Goal: Task Accomplishment & Management: Manage account settings

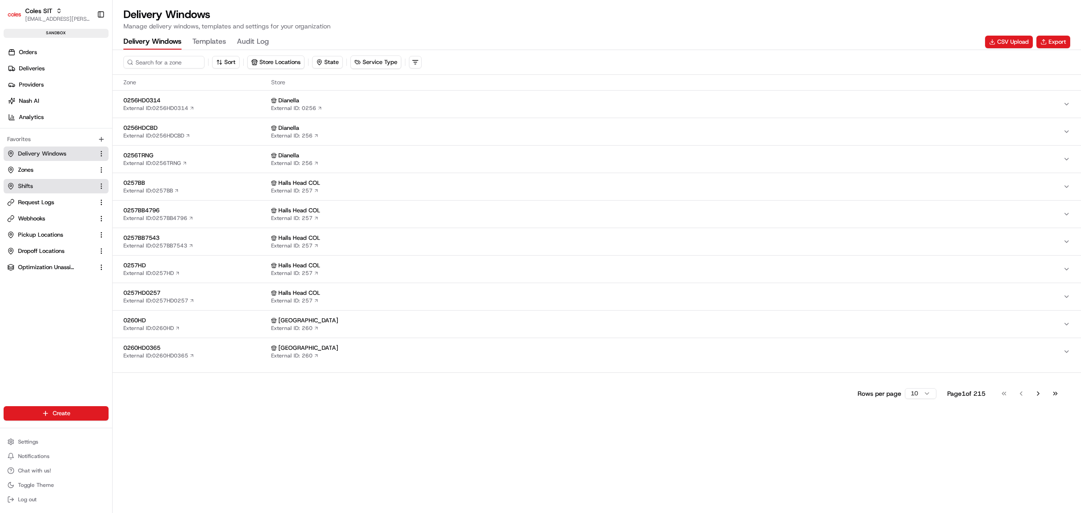
click at [26, 186] on span "Shifts" at bounding box center [25, 186] width 15 height 8
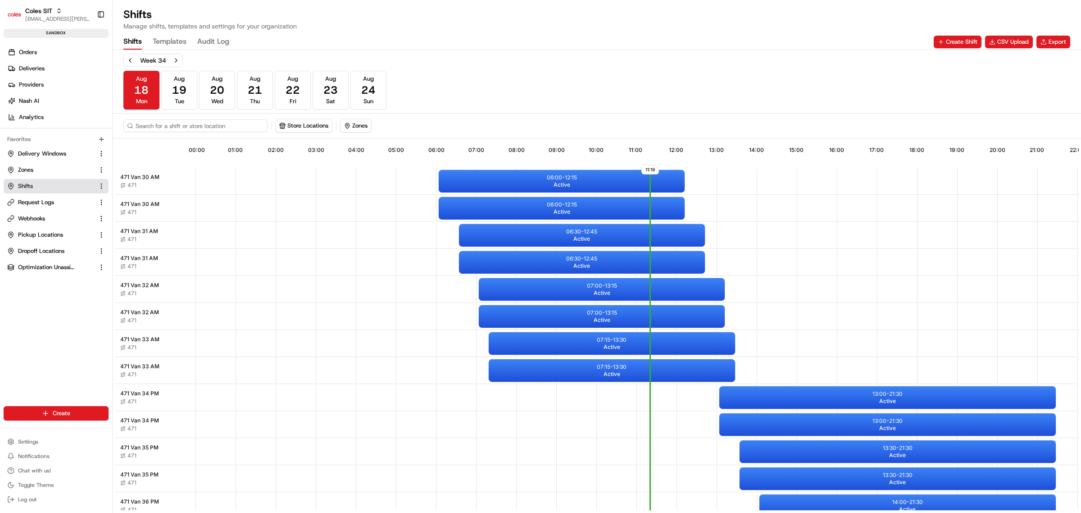
click at [172, 125] on input at bounding box center [195, 125] width 144 height 13
click at [305, 125] on button "Store Locations" at bounding box center [277, 125] width 56 height 13
type input "7714"
click at [288, 162] on span "Sebastopol (7714)" at bounding box center [318, 160] width 111 height 8
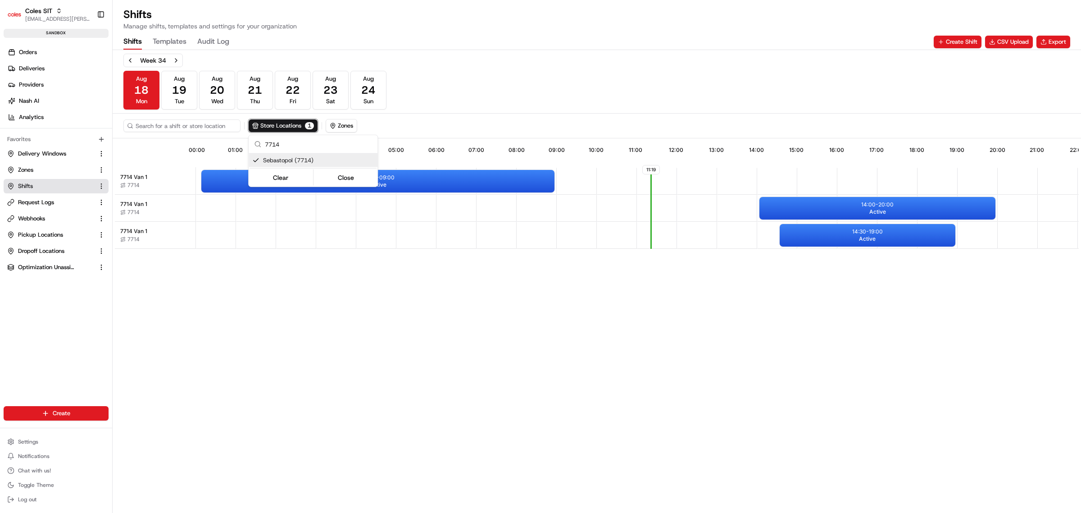
click at [404, 285] on html "Coles SIT [EMAIL_ADDRESS][PERSON_NAME][PERSON_NAME][DOMAIN_NAME] Toggle Sidebar…" at bounding box center [540, 256] width 1081 height 513
click at [427, 183] on div "00:05 - 09:00 Active" at bounding box center [377, 181] width 353 height 23
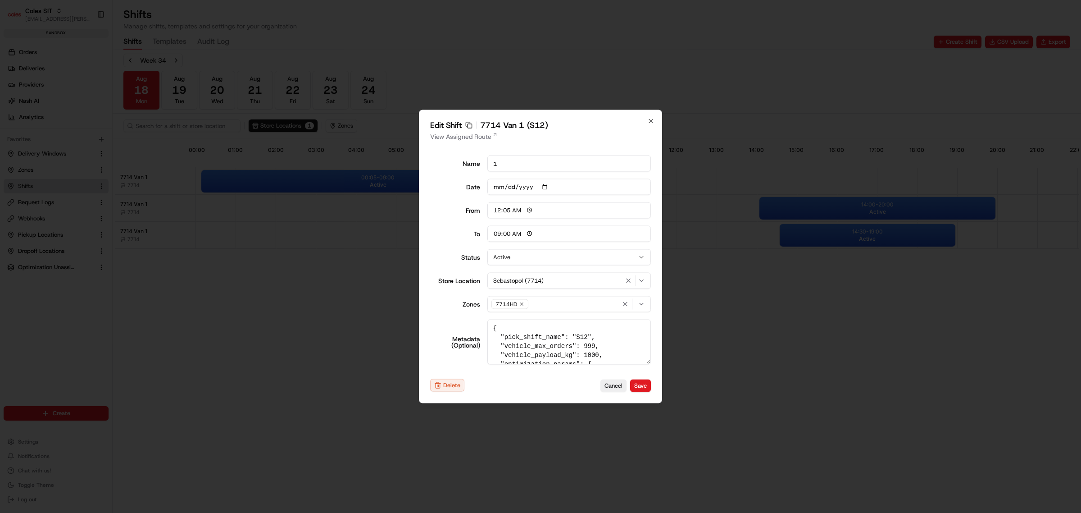
click at [649, 118] on icon "button" at bounding box center [650, 121] width 7 height 7
type input "06:00"
type input "14:00"
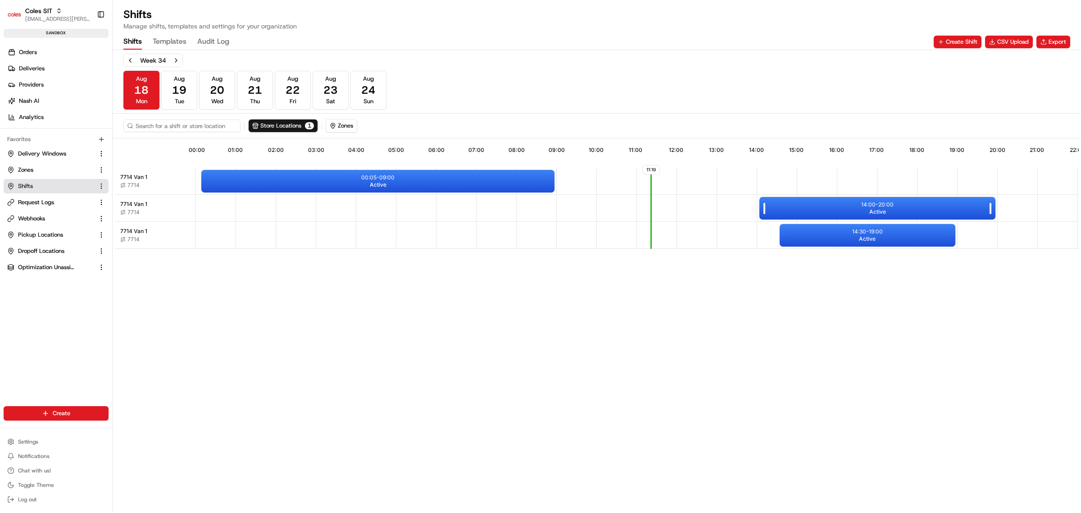
click at [891, 204] on p "14:00 - 20:00" at bounding box center [877, 204] width 32 height 7
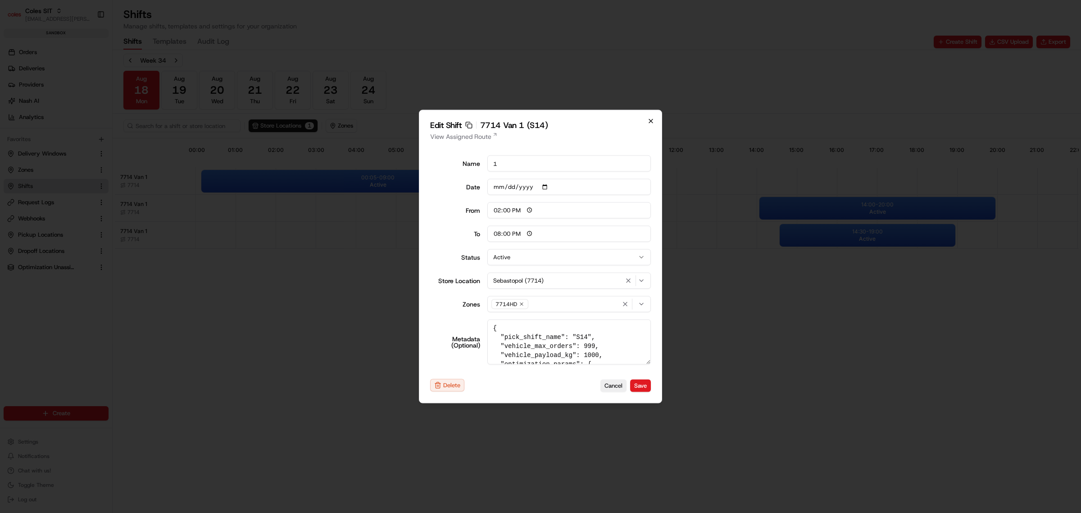
click at [649, 118] on icon "button" at bounding box center [650, 121] width 7 height 7
type input "06:00"
type input "14:00"
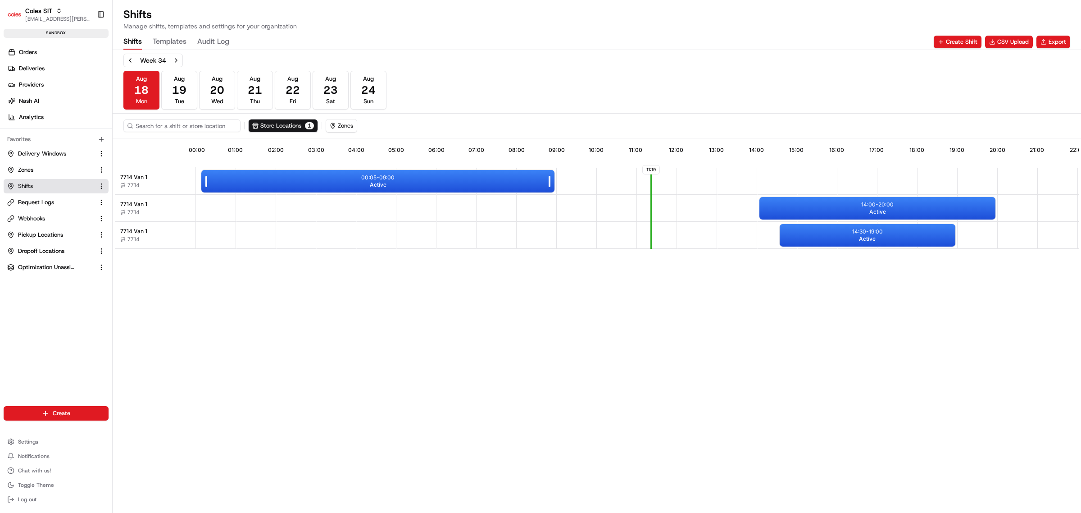
click at [438, 177] on div "00:05 - 09:00 Active" at bounding box center [377, 181] width 353 height 23
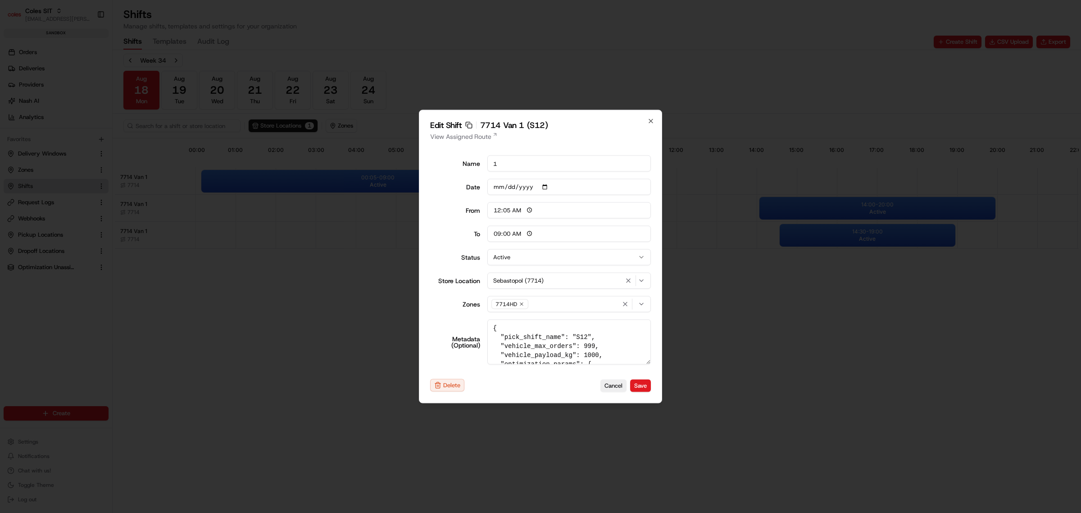
click at [651, 116] on div "Edit Shift Copy sft_DUuh5GvCjzrP4kz4ngARhK 7714 Van 1 (S12) View Assigned Route…" at bounding box center [540, 256] width 243 height 293
click at [650, 120] on icon "button" at bounding box center [650, 121] width 7 height 7
type input "06:00"
type input "14:00"
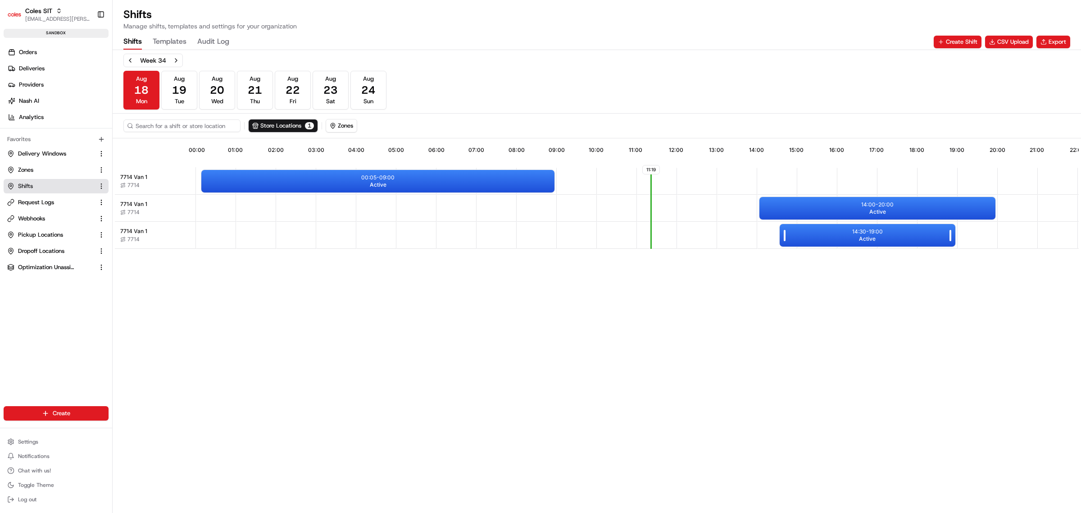
click at [858, 233] on p "14:30 - 19:00" at bounding box center [867, 231] width 31 height 7
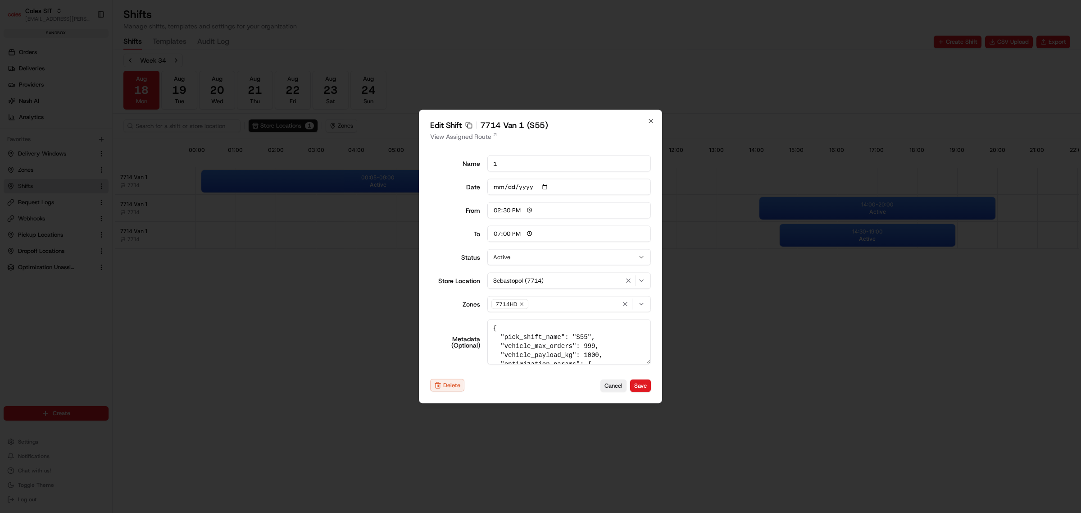
click at [498, 209] on input "14:30" at bounding box center [569, 210] width 164 height 16
type input "15:30"
click at [640, 386] on button "Save" at bounding box center [640, 385] width 21 height 13
type input "06:00"
type input "14:00"
